Goal: Task Accomplishment & Management: Complete application form

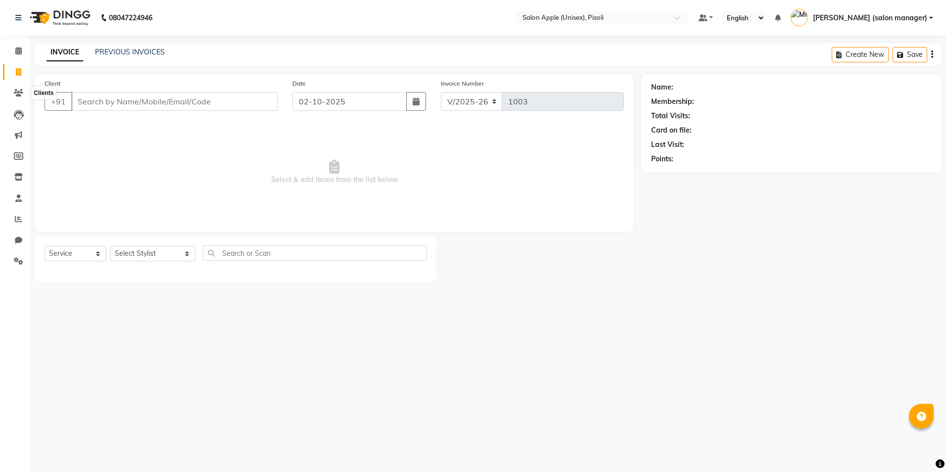
select select "5282"
select select "service"
click at [126, 97] on input "Client" at bounding box center [174, 101] width 206 height 19
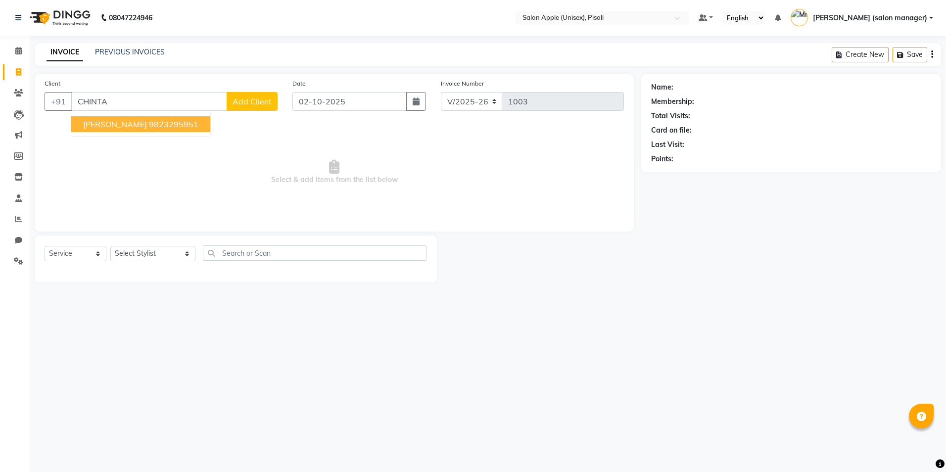
click at [149, 123] on ngb-highlight "9823295951" at bounding box center [174, 124] width 50 height 10
type input "9823295951"
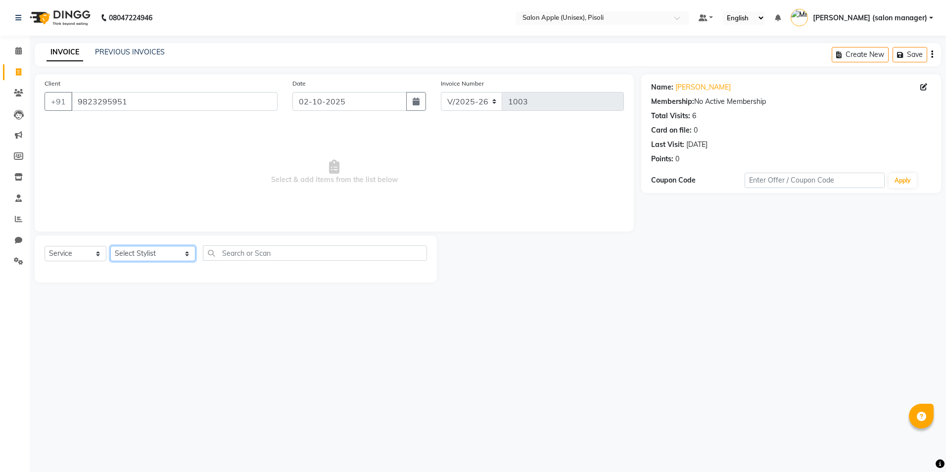
click at [145, 254] on select "Select Stylist [PERSON_NAME] Owner [PERSON_NAME] Owner [PERSON_NAME] [PERSON_NA…" at bounding box center [152, 253] width 85 height 15
select select "75908"
click at [110, 246] on select "Select Stylist [PERSON_NAME] Owner [PERSON_NAME] Owner [PERSON_NAME] [PERSON_NA…" at bounding box center [152, 253] width 85 height 15
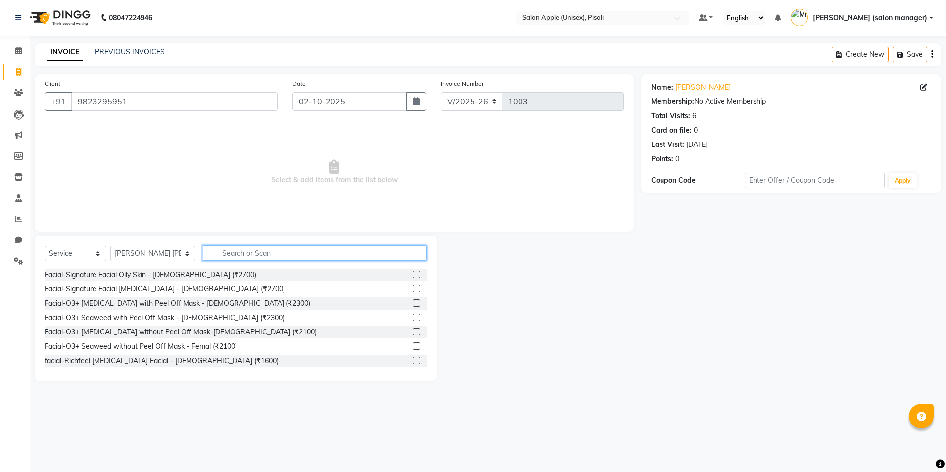
click at [274, 250] on input "text" at bounding box center [315, 253] width 224 height 15
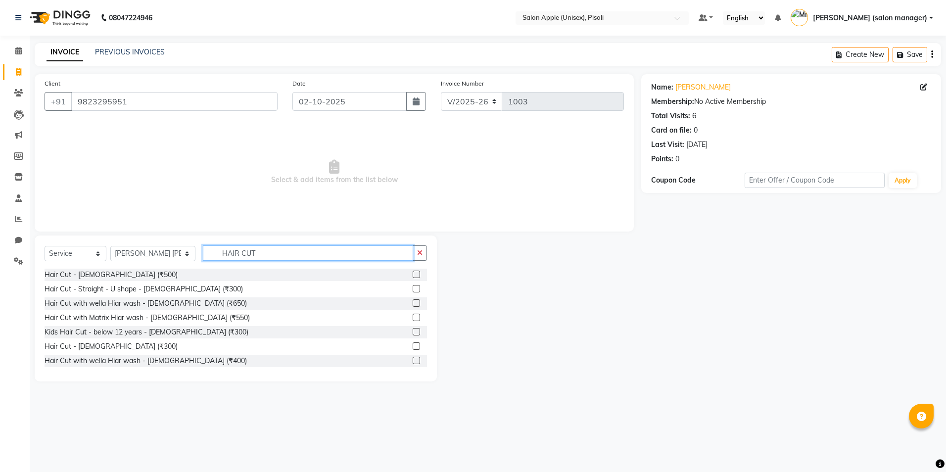
type input "HAIR CUT"
click at [413, 274] on label at bounding box center [416, 274] width 7 height 7
click at [413, 274] on input "checkbox" at bounding box center [416, 275] width 6 height 6
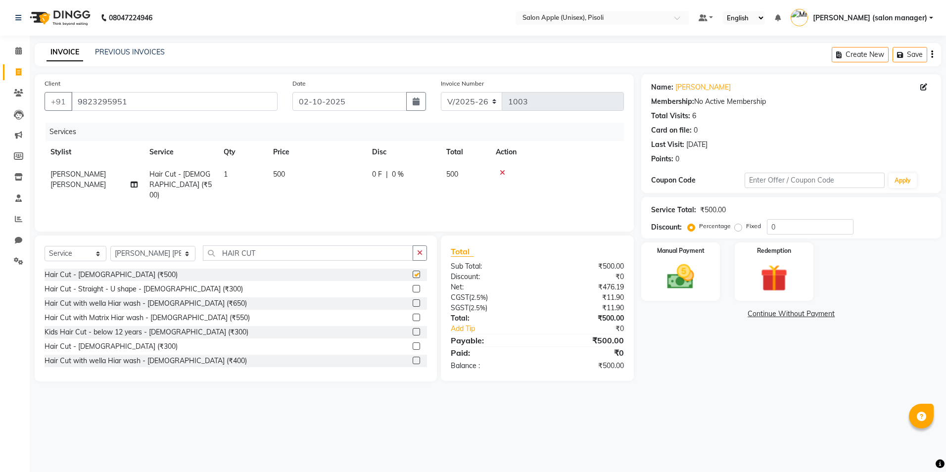
checkbox input "false"
click at [265, 254] on input "HAIR CUT" at bounding box center [308, 253] width 210 height 15
type input "H"
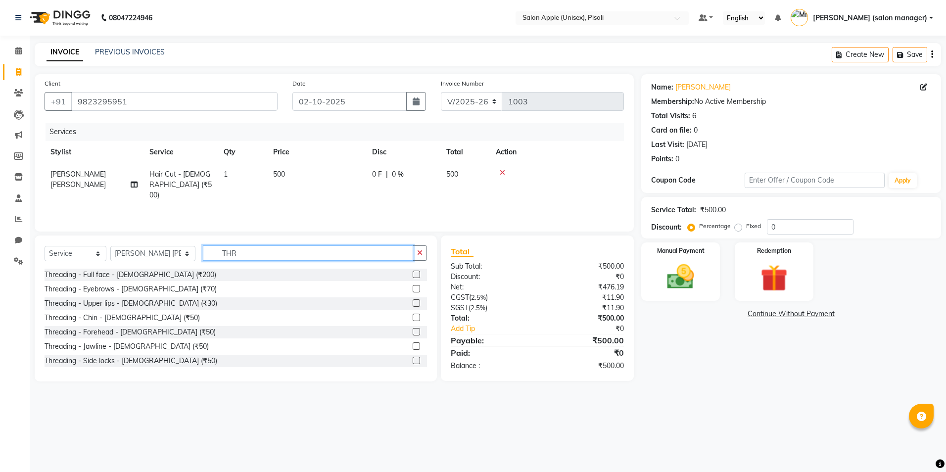
type input "THR"
click at [147, 249] on select "Select Stylist [PERSON_NAME] Owner [PERSON_NAME] Owner [PERSON_NAME] [PERSON_NA…" at bounding box center [152, 253] width 85 height 15
select select "89717"
click at [110, 246] on select "Select Stylist [PERSON_NAME] Owner [PERSON_NAME] Owner [PERSON_NAME] [PERSON_NA…" at bounding box center [152, 253] width 85 height 15
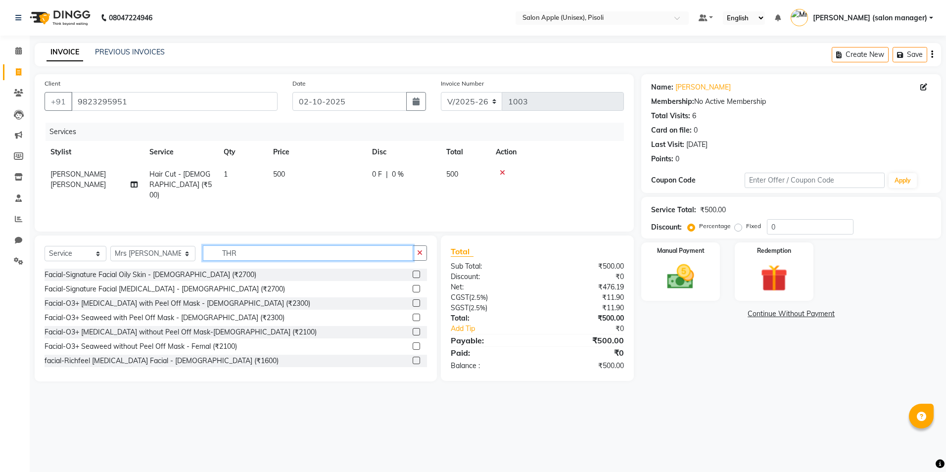
click at [250, 253] on input "THR" at bounding box center [308, 253] width 210 height 15
type input "T"
type input "THR"
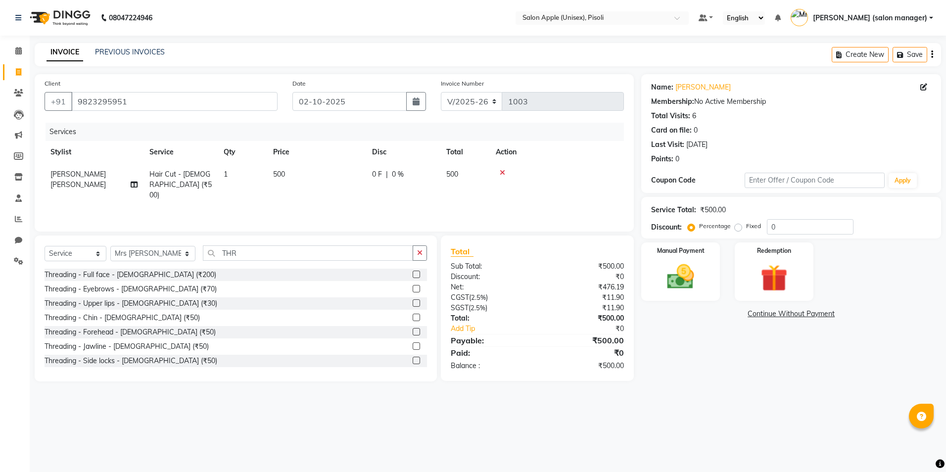
click at [413, 291] on label at bounding box center [416, 288] width 7 height 7
click at [413, 291] on input "checkbox" at bounding box center [416, 289] width 6 height 6
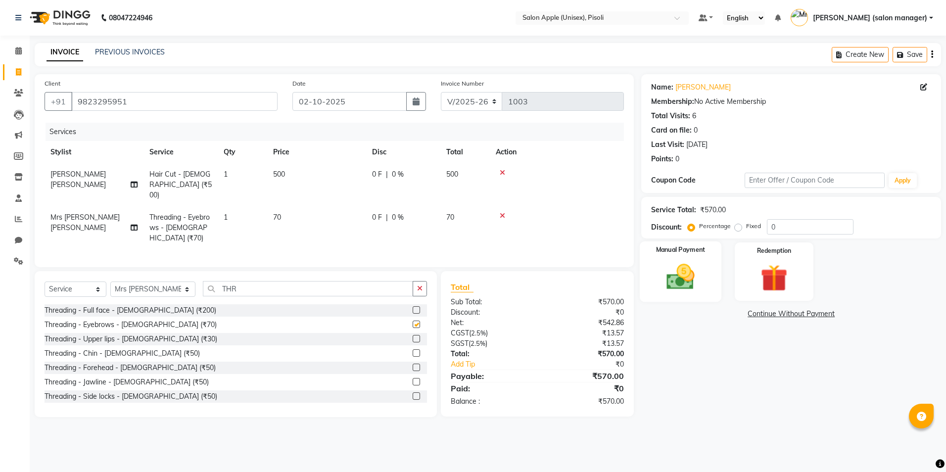
checkbox input "false"
click at [686, 278] on img at bounding box center [681, 277] width 46 height 33
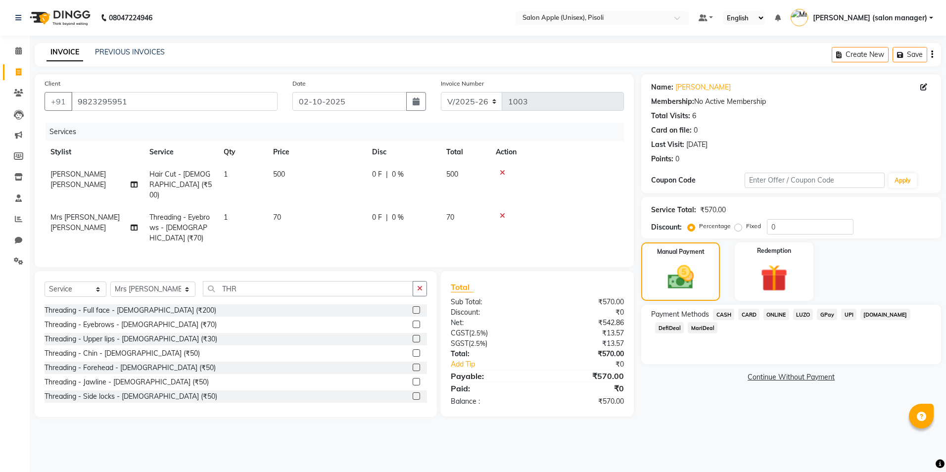
drag, startPoint x: 779, startPoint y: 314, endPoint x: 777, endPoint y: 324, distance: 10.7
click at [780, 314] on span "ONLINE" at bounding box center [777, 314] width 26 height 11
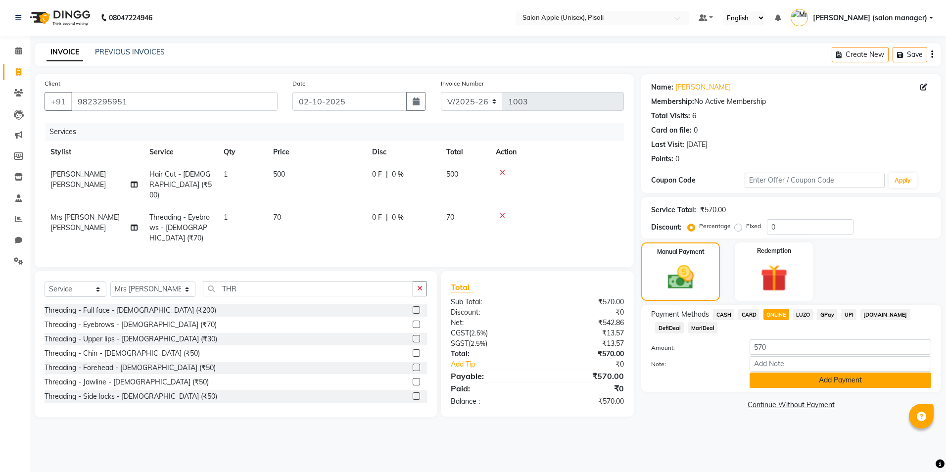
click at [774, 387] on button "Add Payment" at bounding box center [841, 380] width 182 height 15
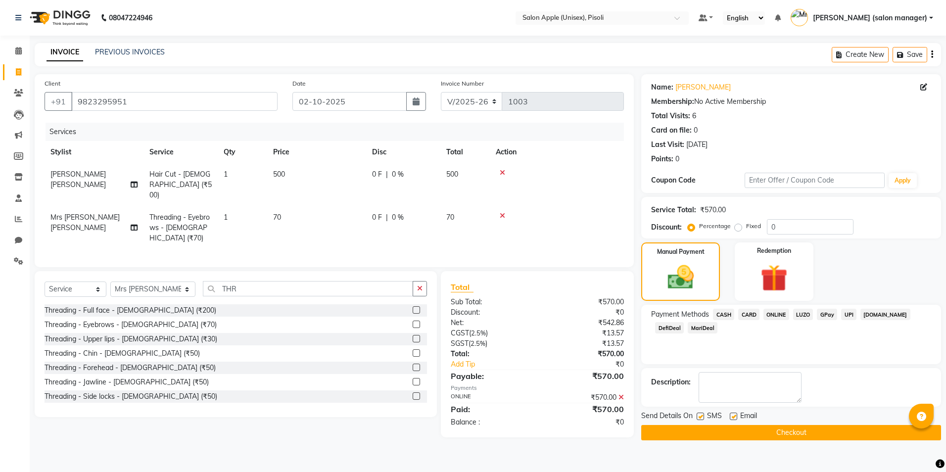
click at [734, 416] on label at bounding box center [733, 416] width 7 height 7
click at [734, 416] on input "checkbox" at bounding box center [733, 417] width 6 height 6
checkbox input "false"
click at [730, 434] on button "Checkout" at bounding box center [792, 432] width 300 height 15
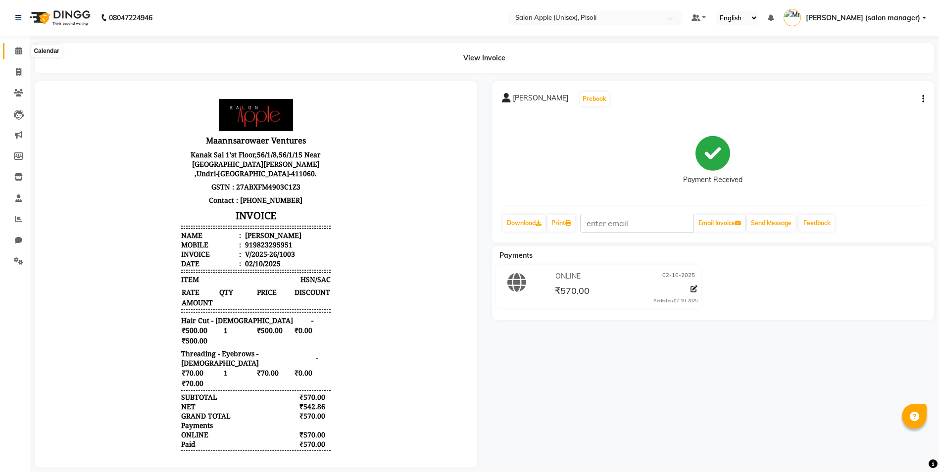
click at [18, 51] on icon at bounding box center [18, 50] width 6 height 7
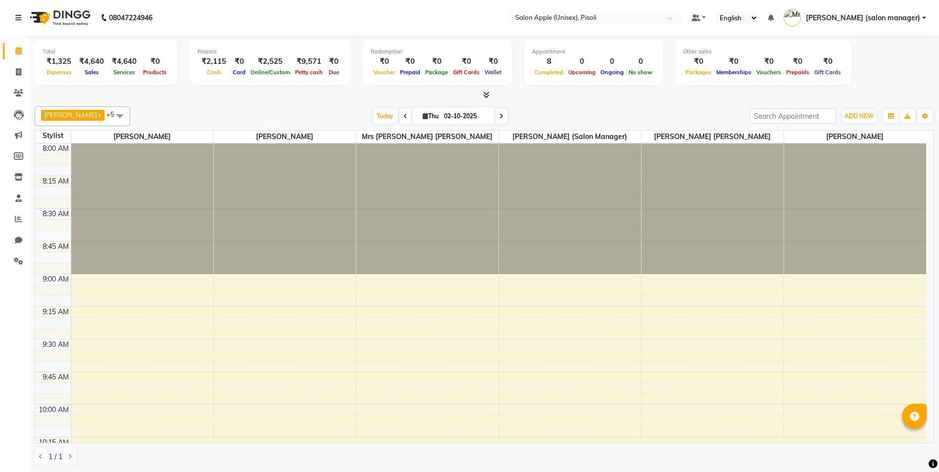
click at [489, 94] on icon at bounding box center [486, 94] width 6 height 7
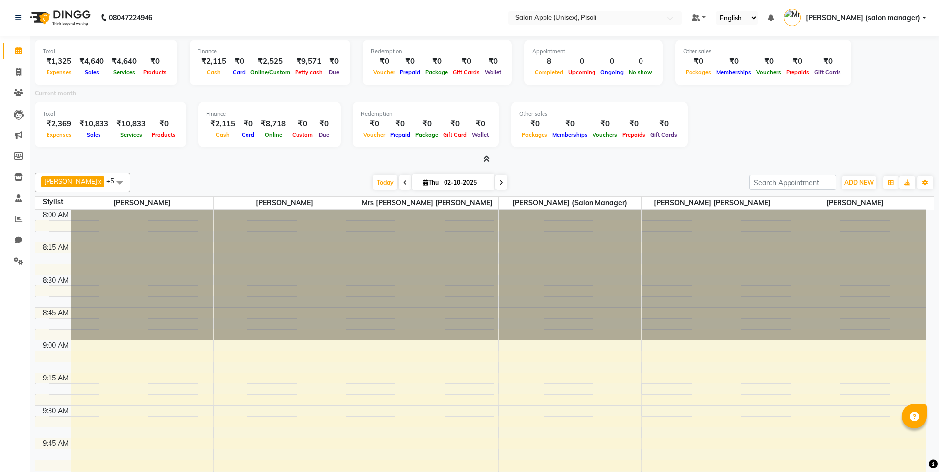
click at [489, 161] on icon at bounding box center [486, 158] width 6 height 7
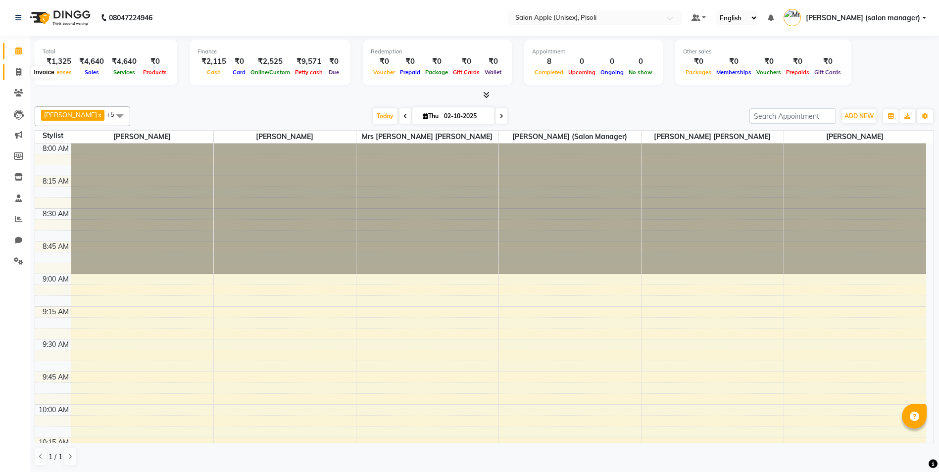
click at [18, 72] on icon at bounding box center [18, 71] width 5 height 7
select select "service"
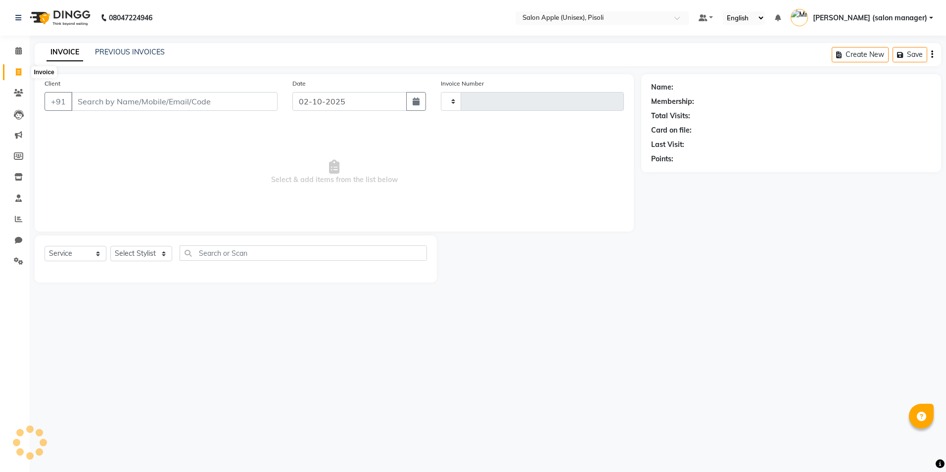
type input "1004"
select select "5282"
click at [113, 102] on input "Client" at bounding box center [174, 101] width 206 height 19
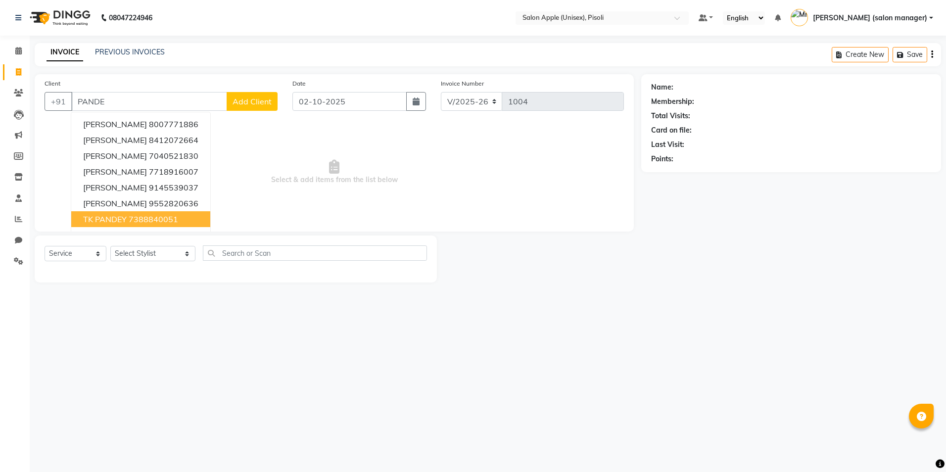
click at [117, 220] on span "TK PANDEY" at bounding box center [105, 219] width 44 height 10
type input "7388840051"
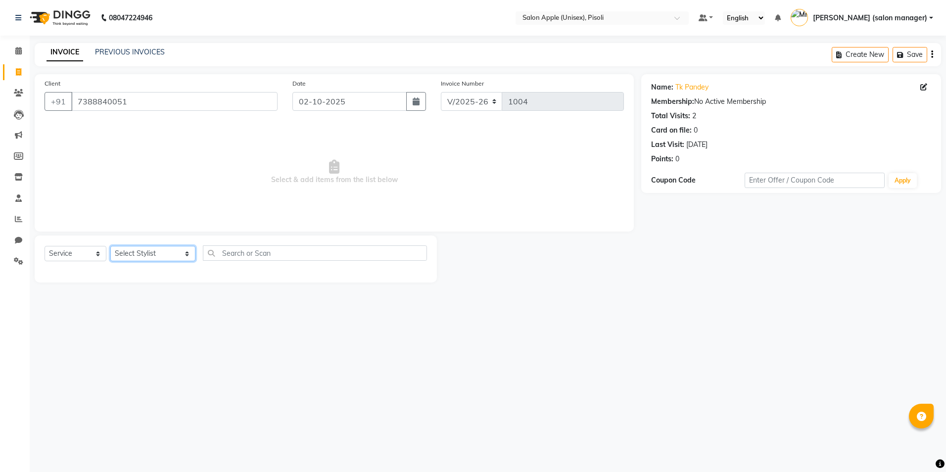
click at [138, 255] on select "Select Stylist [PERSON_NAME] Owner [PERSON_NAME] Owner [PERSON_NAME] [PERSON_NA…" at bounding box center [152, 253] width 85 height 15
select select "75908"
click at [110, 246] on select "Select Stylist [PERSON_NAME] Owner [PERSON_NAME] Owner [PERSON_NAME] [PERSON_NA…" at bounding box center [152, 253] width 85 height 15
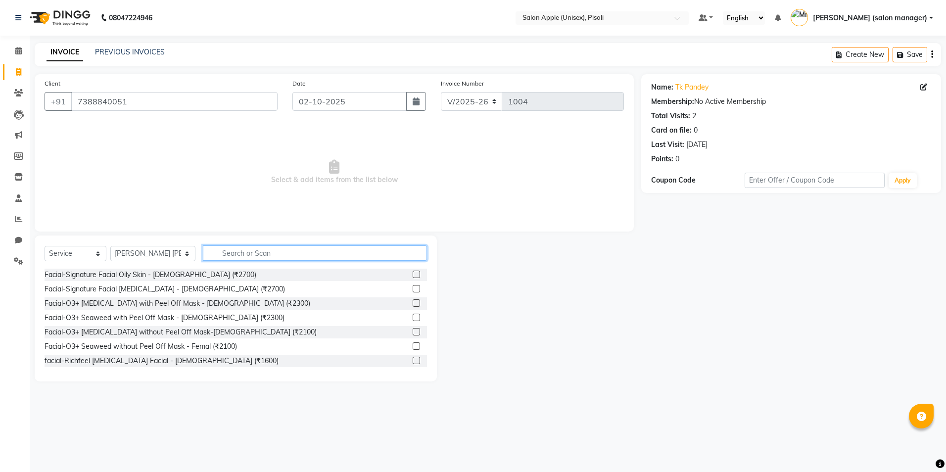
click at [242, 250] on input "text" at bounding box center [315, 253] width 224 height 15
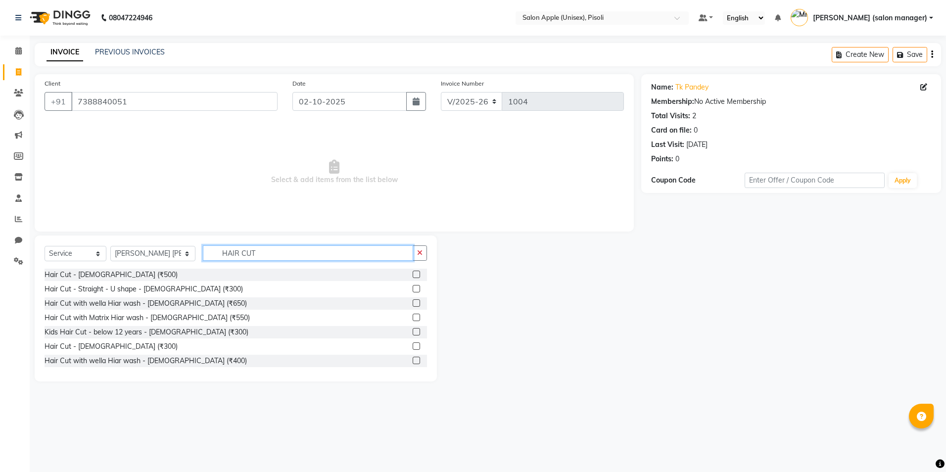
type input "HAIR CUT"
click at [413, 272] on label at bounding box center [416, 274] width 7 height 7
click at [413, 272] on input "checkbox" at bounding box center [416, 275] width 6 height 6
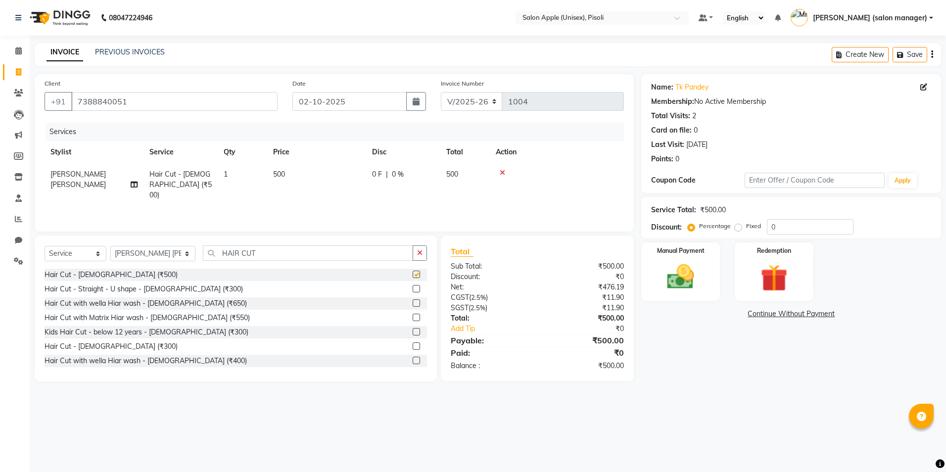
checkbox input "false"
click at [503, 170] on icon at bounding box center [502, 172] width 5 height 7
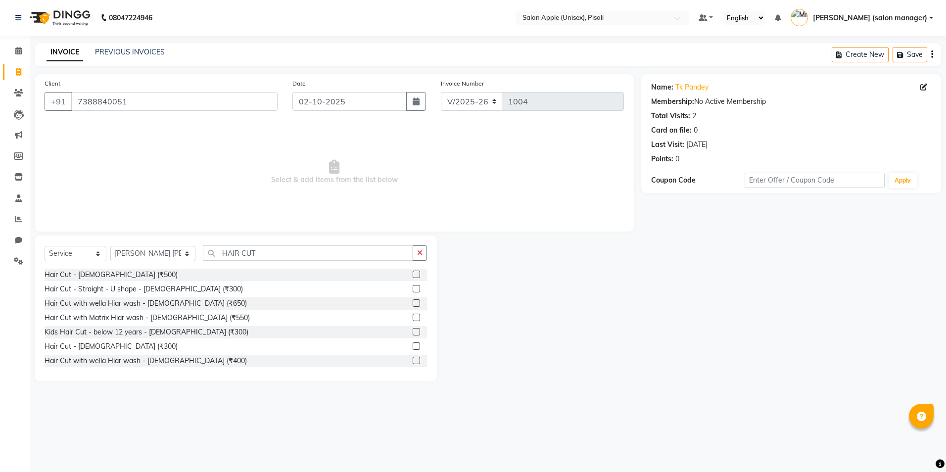
click at [413, 348] on label at bounding box center [416, 346] width 7 height 7
click at [413, 348] on input "checkbox" at bounding box center [416, 347] width 6 height 6
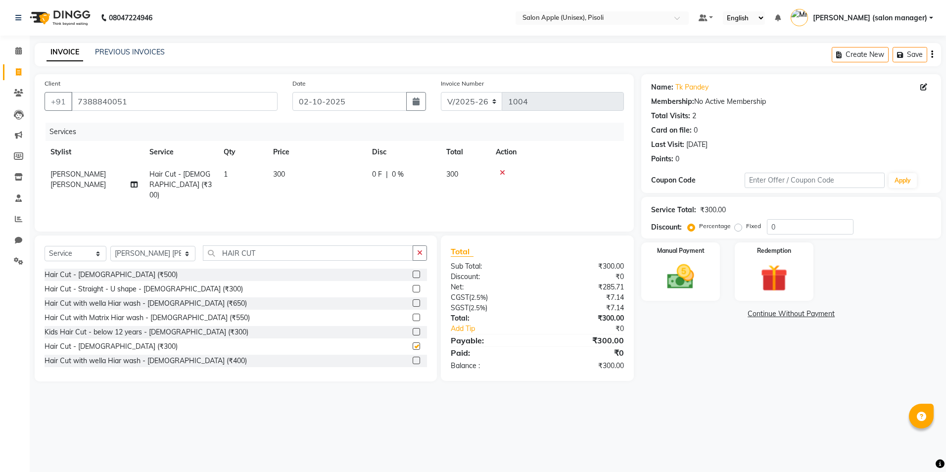
checkbox input "false"
click at [678, 282] on img at bounding box center [681, 277] width 46 height 33
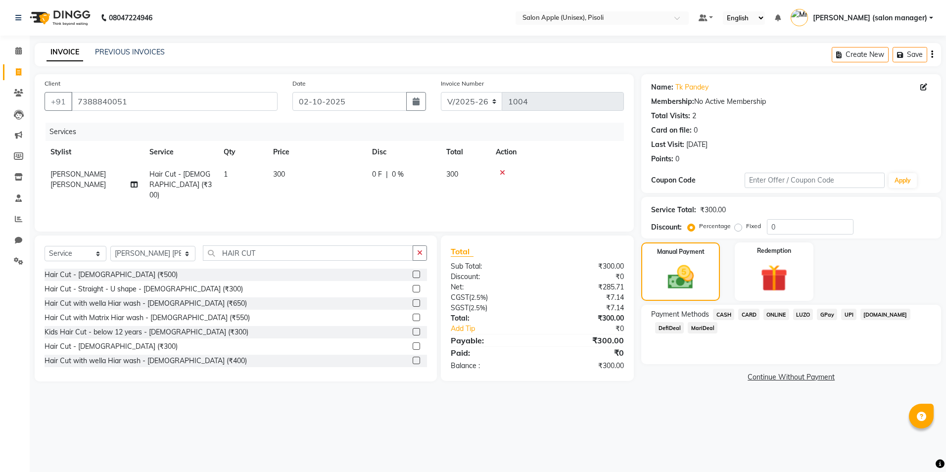
click at [767, 315] on span "ONLINE" at bounding box center [777, 314] width 26 height 11
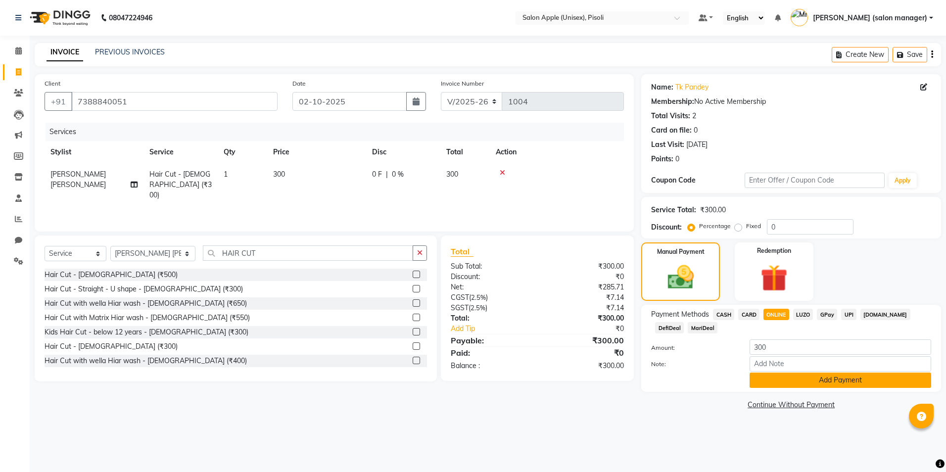
click at [767, 377] on button "Add Payment" at bounding box center [841, 380] width 182 height 15
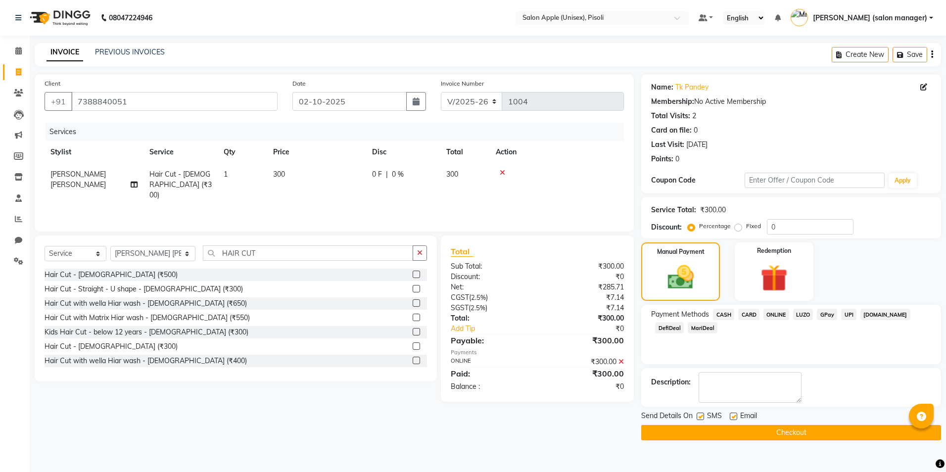
click at [736, 418] on label at bounding box center [733, 416] width 7 height 7
click at [736, 418] on input "checkbox" at bounding box center [733, 417] width 6 height 6
checkbox input "false"
click at [734, 424] on div "Send Details On SMS Email Checkout" at bounding box center [792, 426] width 300 height 30
click at [731, 429] on button "Checkout" at bounding box center [792, 432] width 300 height 15
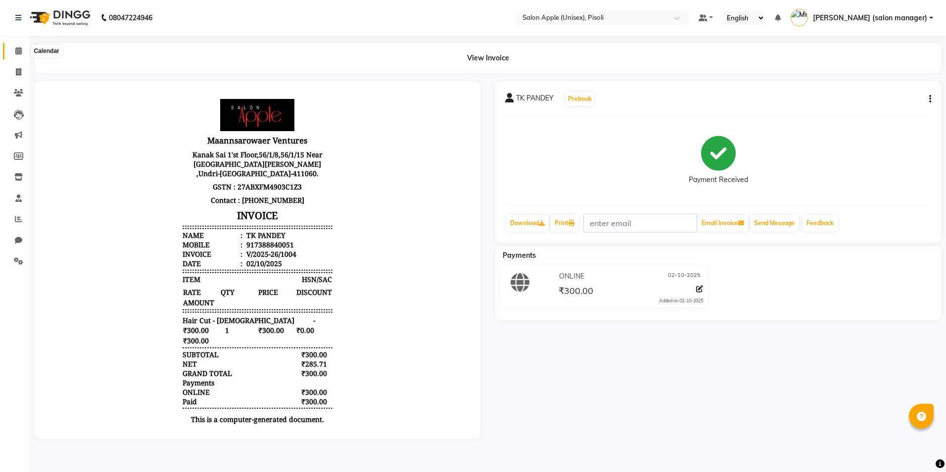
click at [19, 52] on icon at bounding box center [18, 50] width 6 height 7
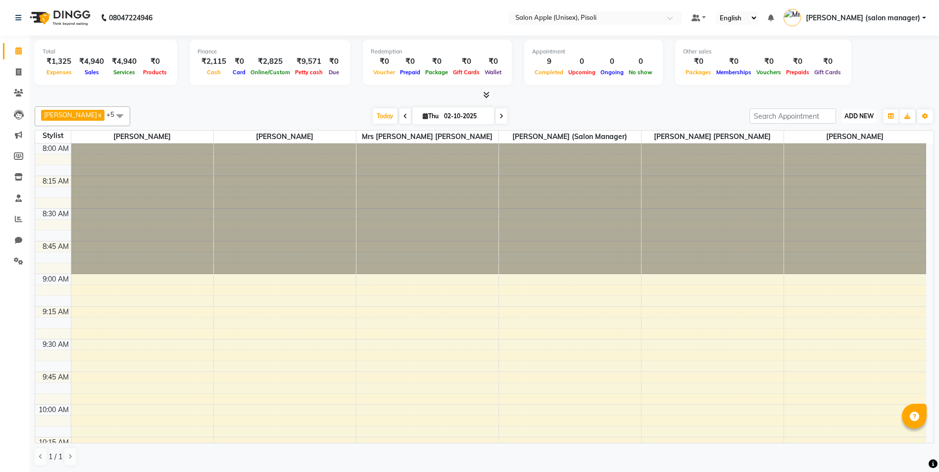
click at [863, 119] on span "ADD NEW" at bounding box center [859, 115] width 29 height 7
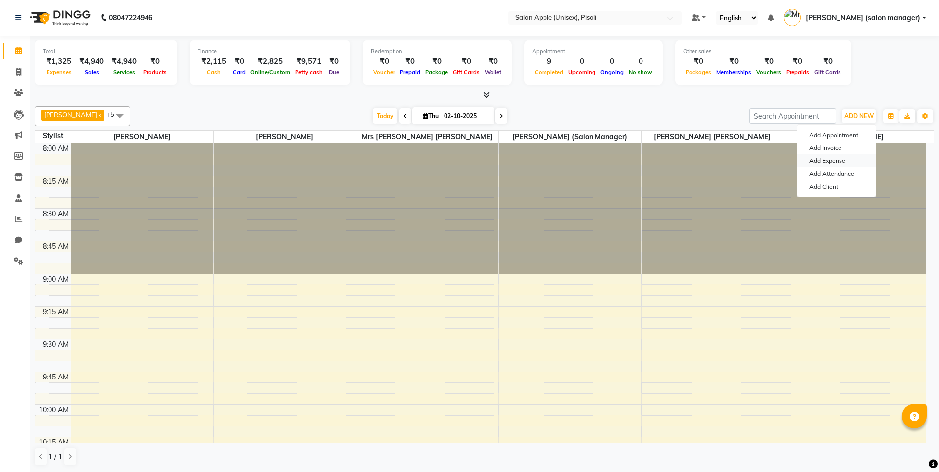
click at [833, 159] on link "Add Expense" at bounding box center [836, 160] width 78 height 13
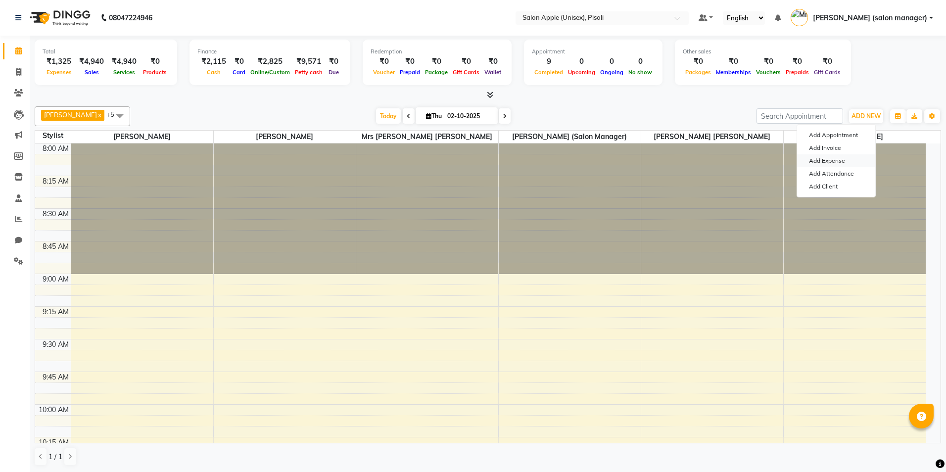
select select "1"
select select "4195"
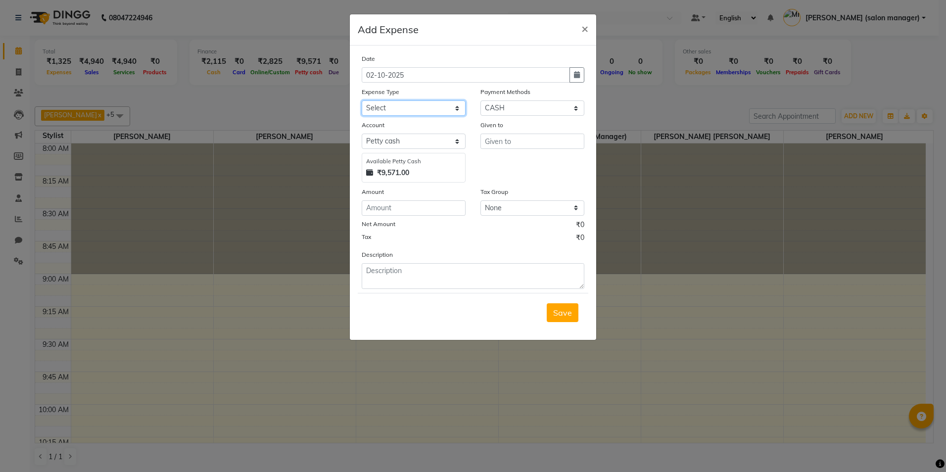
click at [417, 109] on select "Select CASH HANDED OVER TO OWNER Client Snacks Equipment Groceries House keepin…" at bounding box center [414, 107] width 104 height 15
select select "20978"
click at [362, 100] on select "Select CASH HANDED OVER TO OWNER Client Snacks Equipment Groceries House keepin…" at bounding box center [414, 107] width 104 height 15
click at [499, 145] on input "text" at bounding box center [533, 141] width 104 height 15
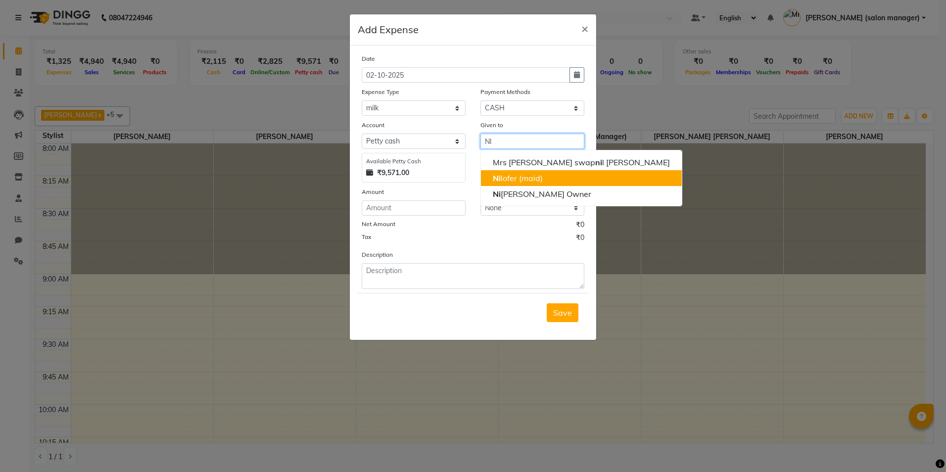
click at [508, 179] on ngb-highlight "Ni lofer (maid)" at bounding box center [518, 178] width 50 height 10
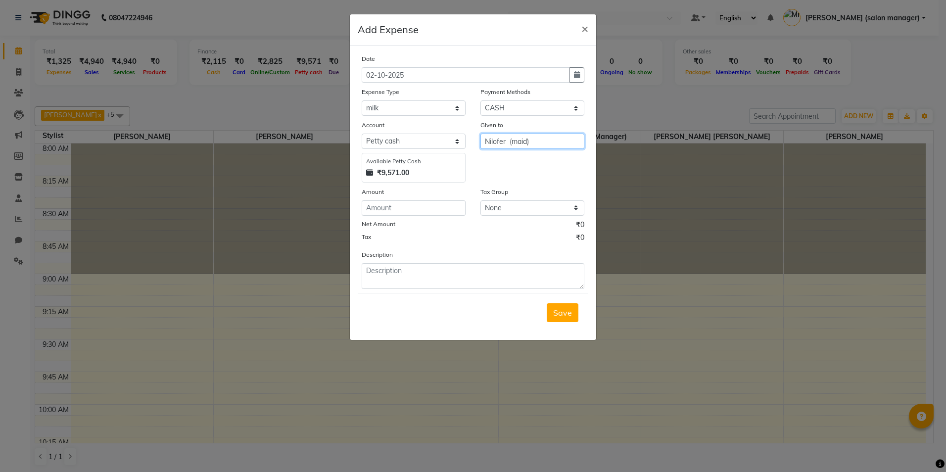
type input "Nilofer (maid)"
click at [415, 145] on select "Select [PERSON_NAME] cash Default account" at bounding box center [414, 141] width 104 height 15
click at [362, 134] on select "Select [PERSON_NAME] cash Default account" at bounding box center [414, 141] width 104 height 15
click at [394, 207] on input "number" at bounding box center [414, 207] width 104 height 15
type input "1"
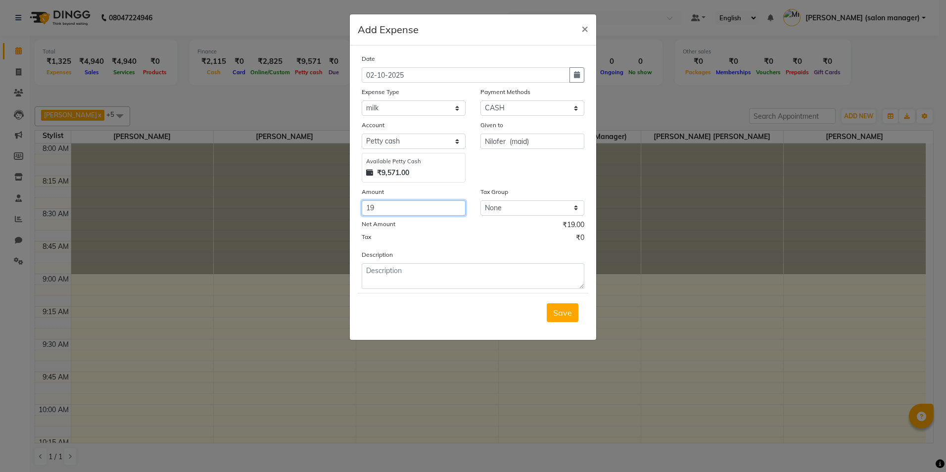
type input "19"
click at [394, 278] on textarea at bounding box center [473, 276] width 223 height 26
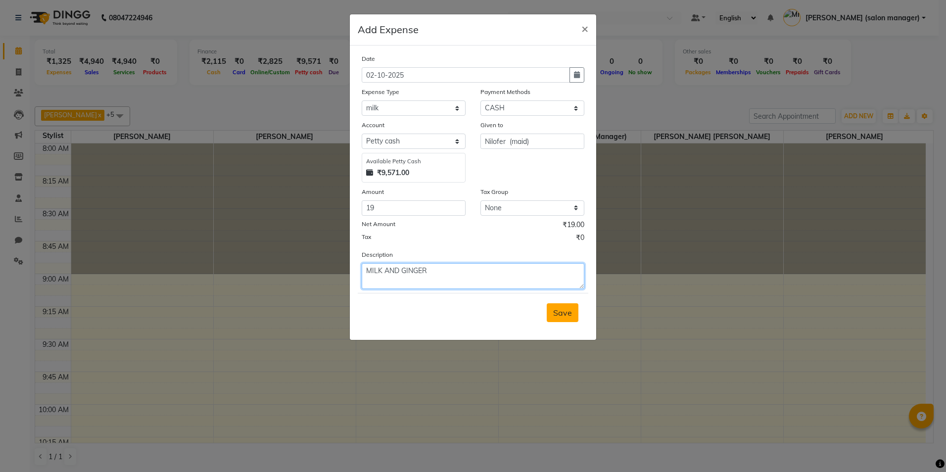
type textarea "MILK AND GINGER"
click at [563, 320] on button "Save" at bounding box center [563, 312] width 32 height 19
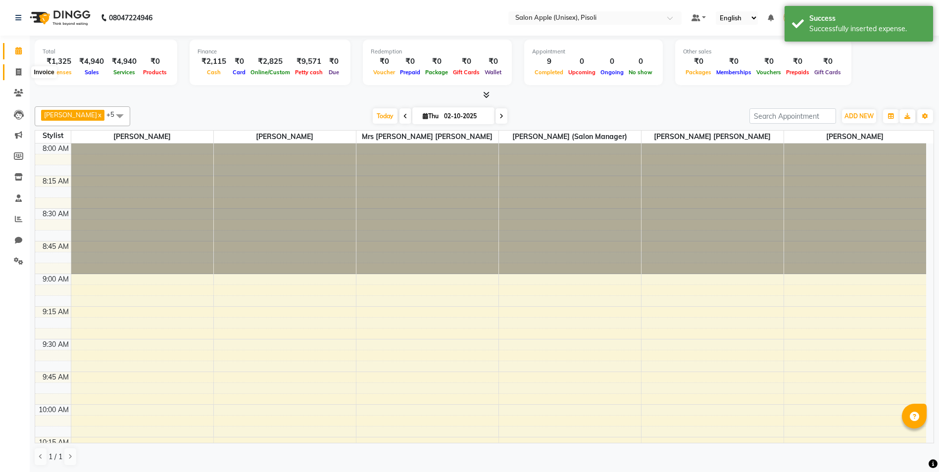
click at [16, 73] on icon at bounding box center [18, 71] width 5 height 7
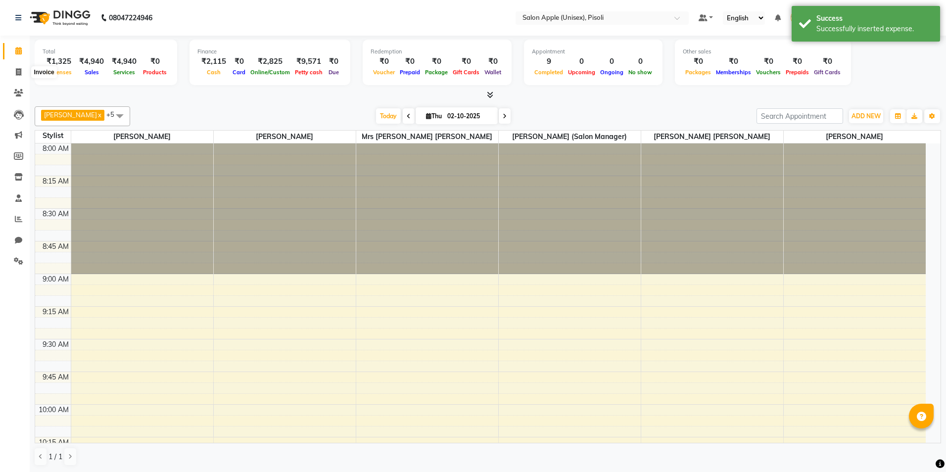
select select "5282"
select select "service"
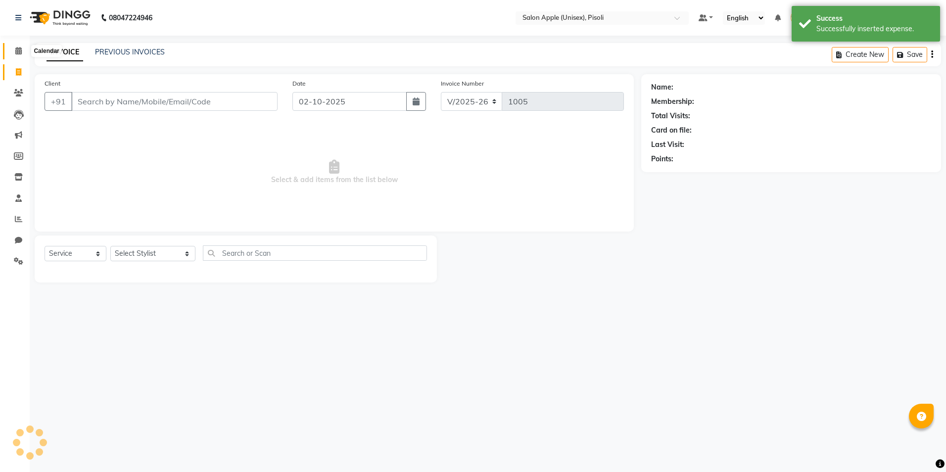
click at [21, 53] on icon at bounding box center [18, 50] width 6 height 7
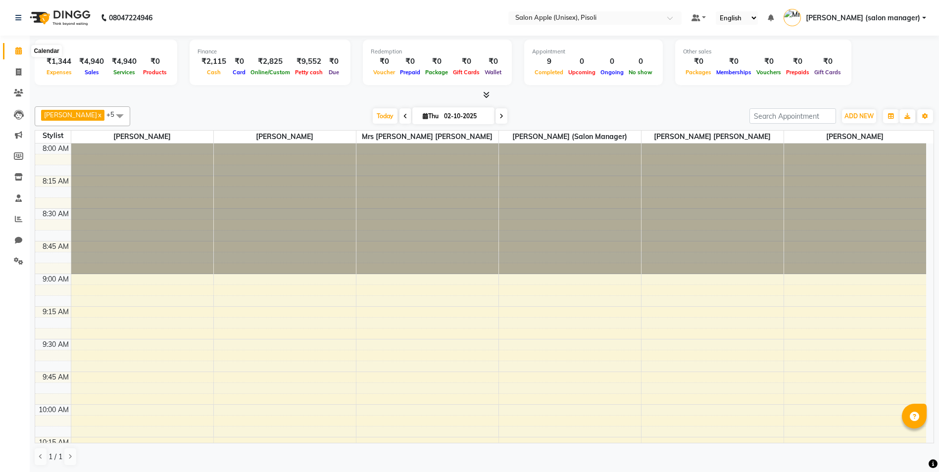
click at [18, 49] on icon at bounding box center [18, 50] width 6 height 7
click at [486, 93] on icon at bounding box center [486, 94] width 6 height 7
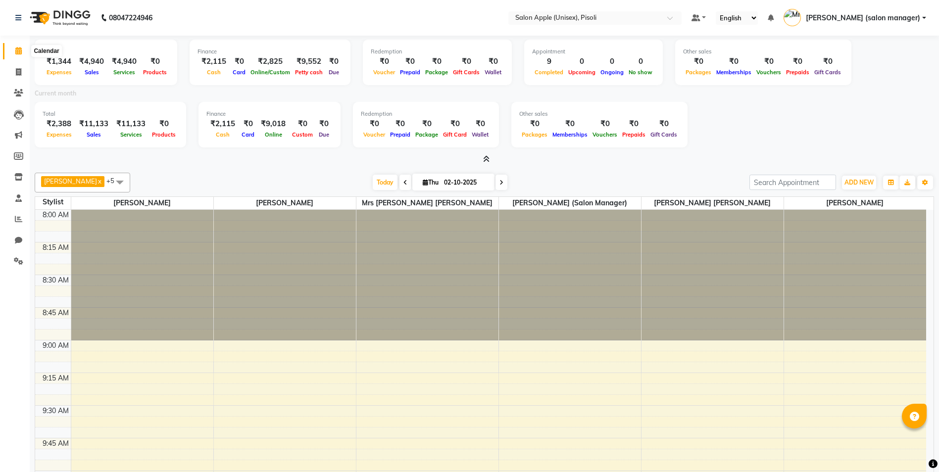
click at [18, 50] on icon at bounding box center [18, 50] width 6 height 7
click at [18, 51] on icon at bounding box center [18, 50] width 6 height 7
click at [488, 157] on icon at bounding box center [486, 158] width 6 height 7
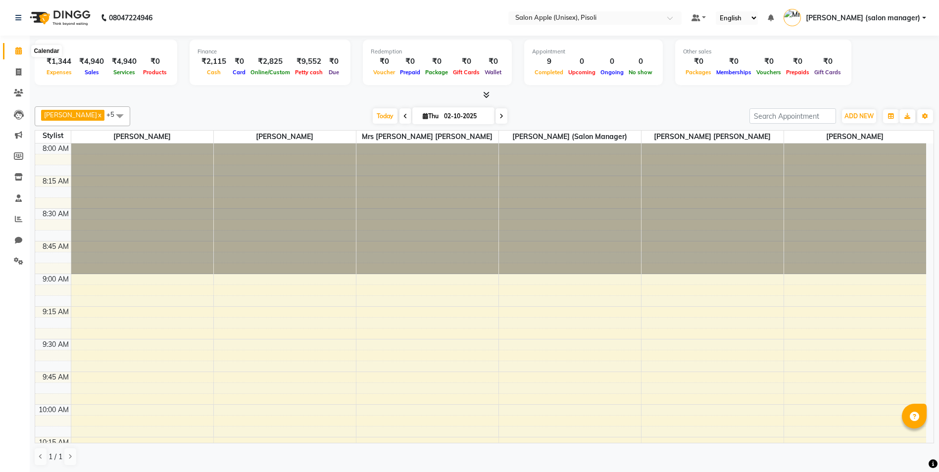
click at [19, 50] on icon at bounding box center [18, 50] width 6 height 7
click at [489, 96] on icon at bounding box center [486, 94] width 6 height 7
